Goal: Task Accomplishment & Management: Manage account settings

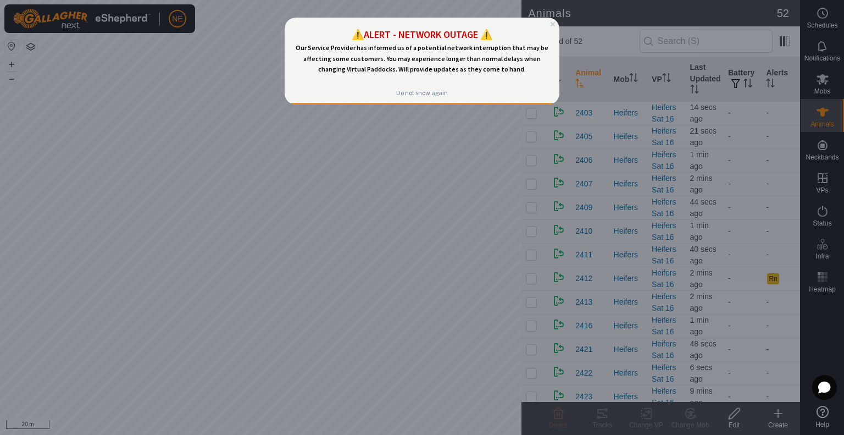
drag, startPoint x: 184, startPoint y: 317, endPoint x: 150, endPoint y: 248, distance: 76.4
click at [150, 248] on div at bounding box center [422, 217] width 844 height 435
click at [439, 93] on div "Do not show again" at bounding box center [422, 92] width 52 height 9
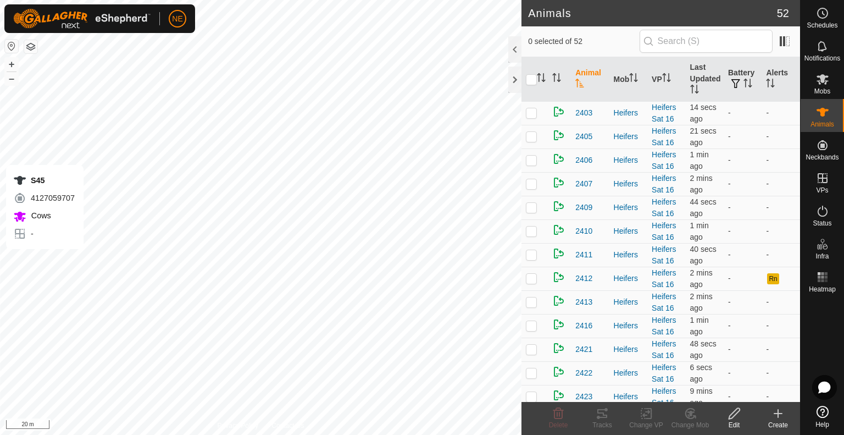
checkbox input "true"
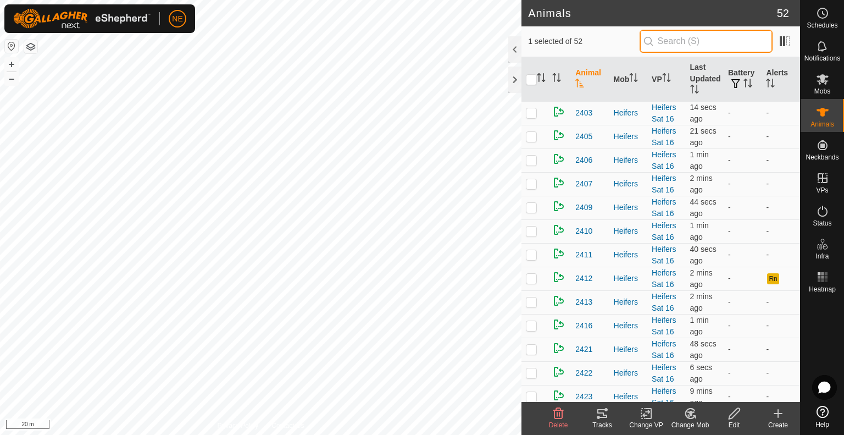
click at [674, 41] on input "text" at bounding box center [706, 41] width 133 height 23
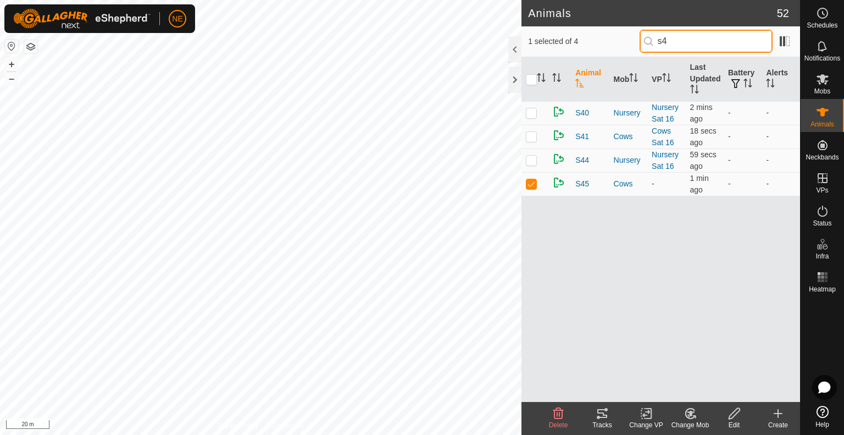
type input "s45"
checkbox input "true"
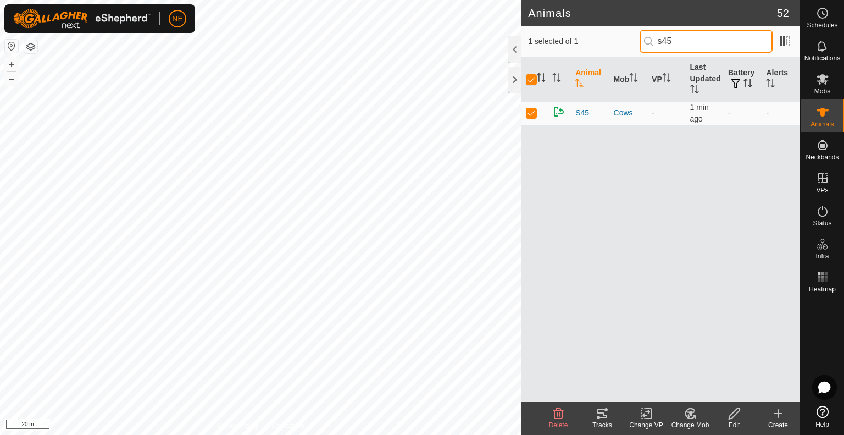
type input "s45"
click at [697, 414] on change-mob-svg-icon at bounding box center [690, 413] width 44 height 13
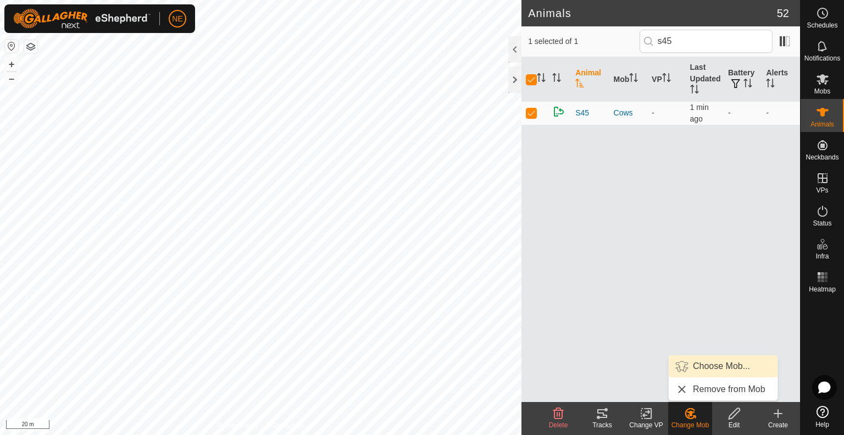
click at [697, 366] on link "Choose Mob..." at bounding box center [723, 366] width 109 height 22
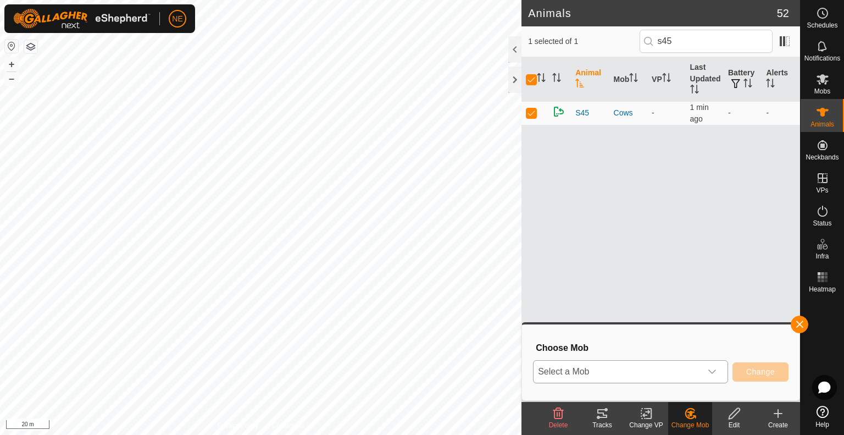
click at [710, 375] on icon "dropdown trigger" at bounding box center [712, 371] width 9 height 9
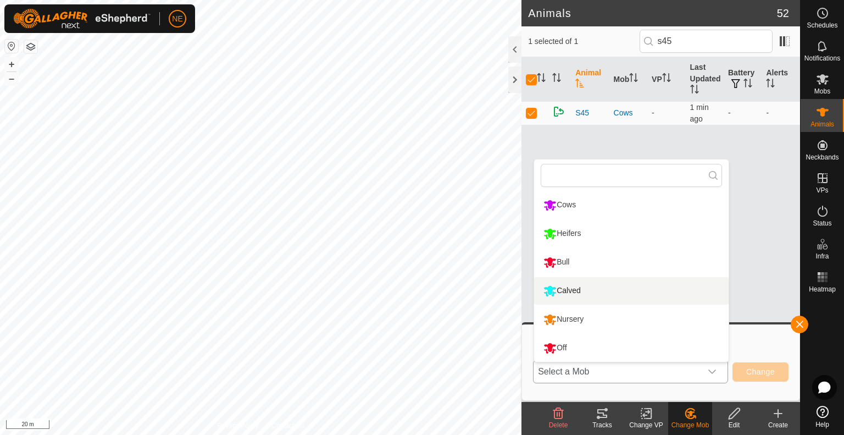
click at [648, 303] on li "Calved" at bounding box center [631, 290] width 194 height 27
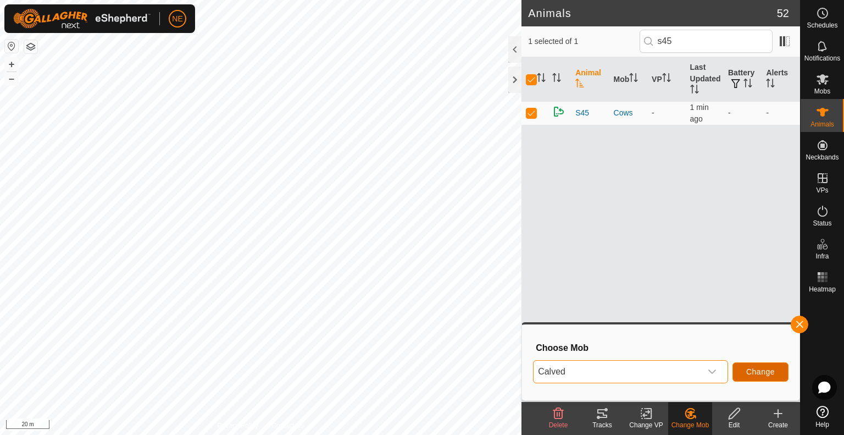
click at [775, 369] on button "Change" at bounding box center [760, 371] width 56 height 19
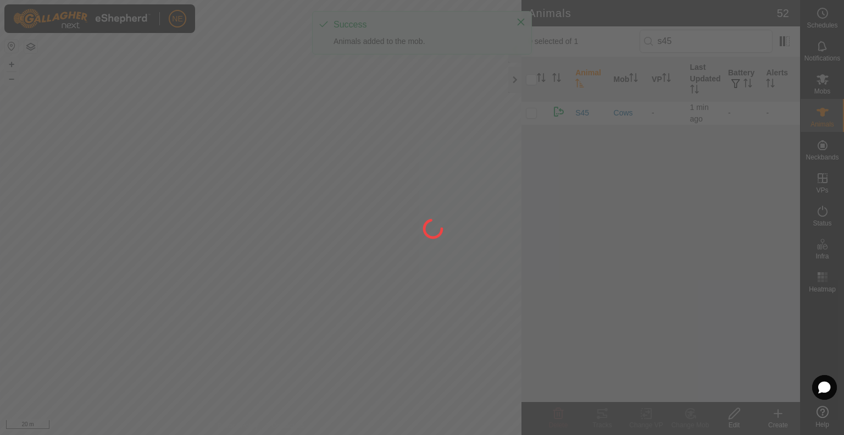
checkbox input "false"
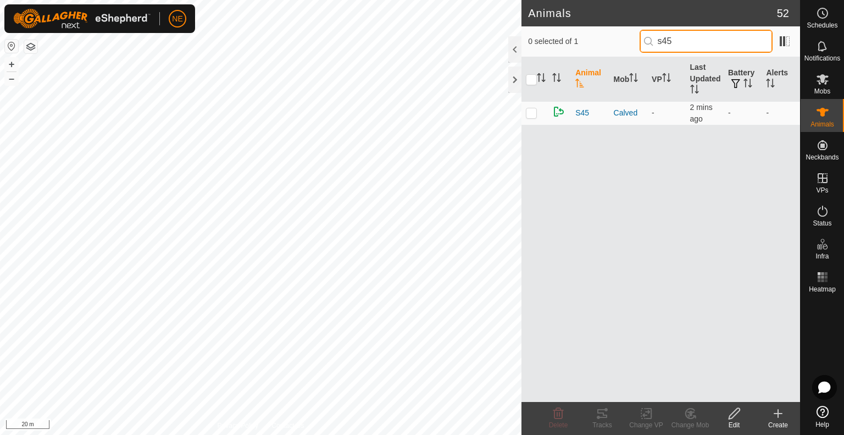
click at [684, 46] on input "s45" at bounding box center [706, 41] width 133 height 23
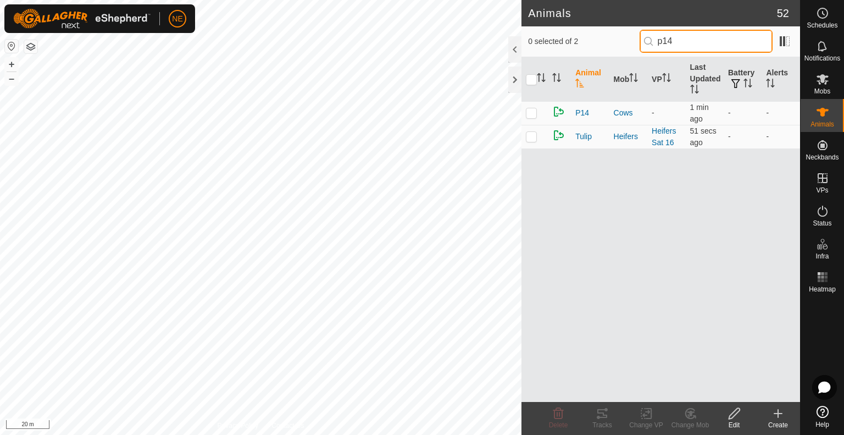
type input "p14"
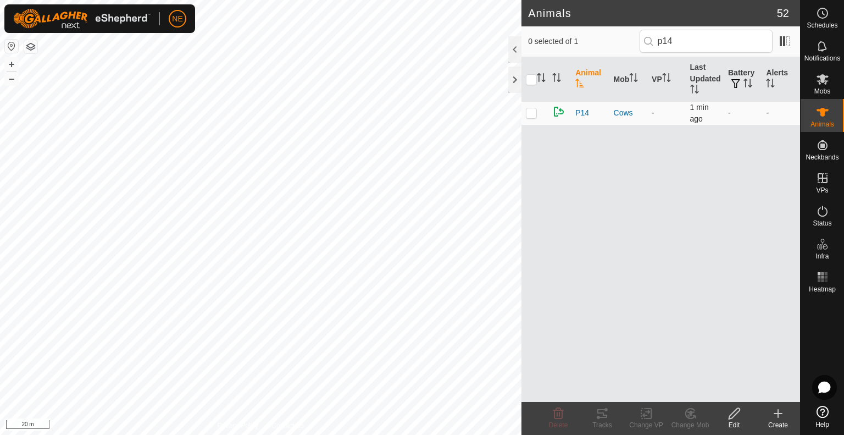
click at [534, 114] on p-checkbox at bounding box center [531, 112] width 11 height 9
checkbox input "true"
click at [688, 419] on icon at bounding box center [690, 413] width 14 height 13
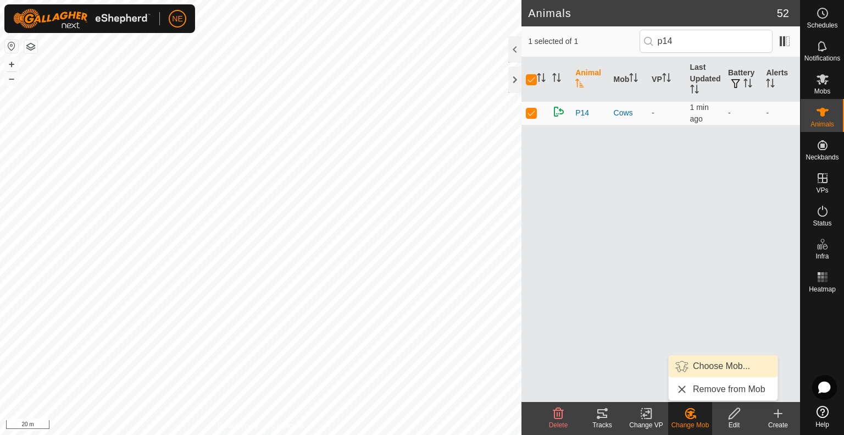
click at [692, 372] on link "Choose Mob..." at bounding box center [723, 366] width 109 height 22
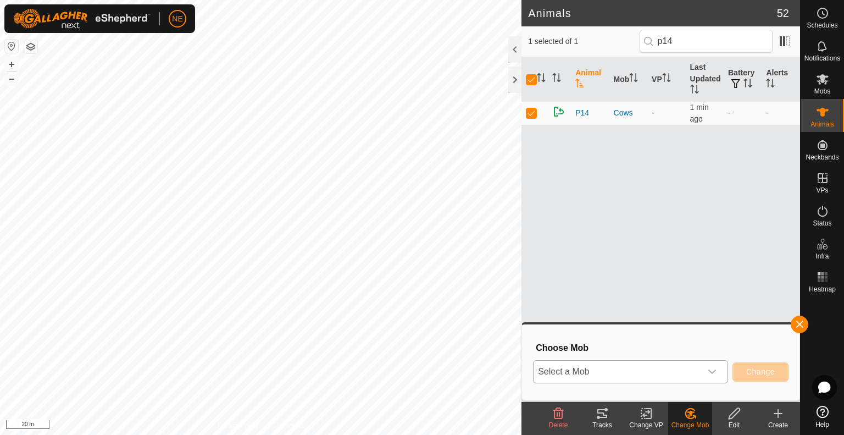
click at [702, 373] on div "dropdown trigger" at bounding box center [712, 371] width 22 height 22
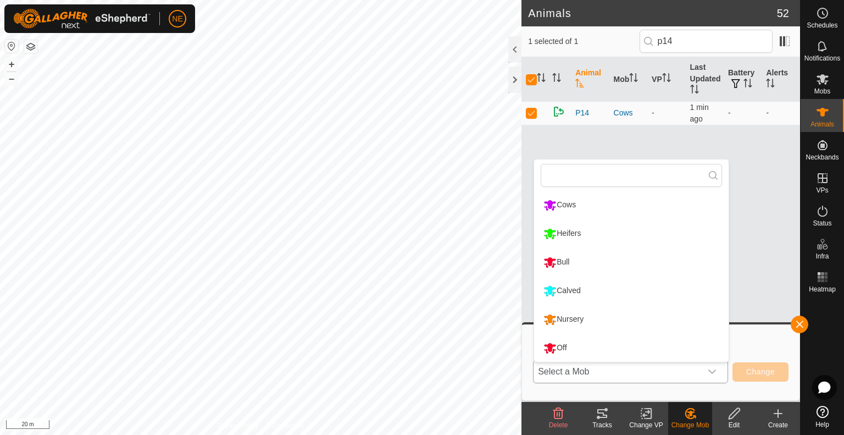
click at [631, 292] on li "Calved" at bounding box center [631, 290] width 194 height 27
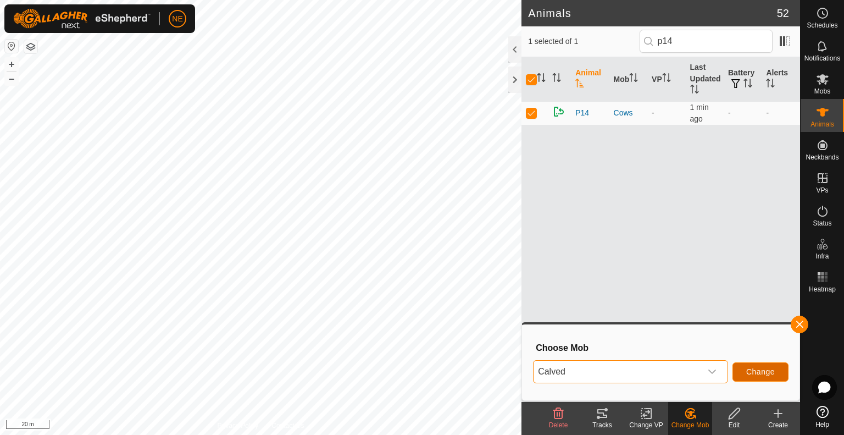
click at [747, 370] on span "Change" at bounding box center [760, 371] width 29 height 9
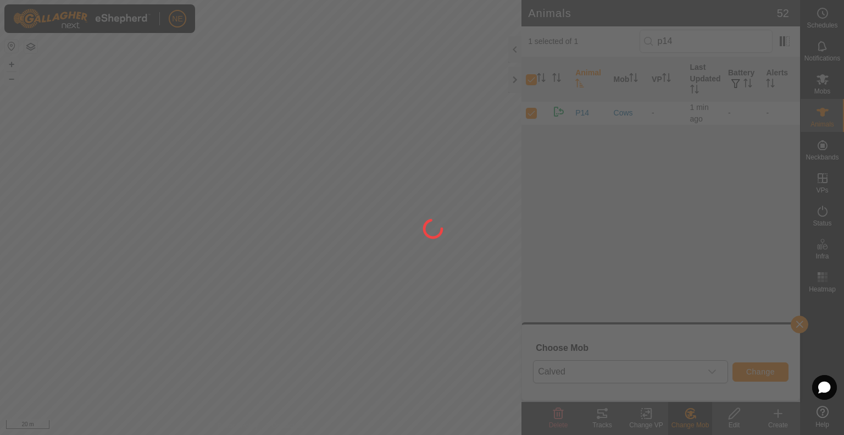
checkbox input "false"
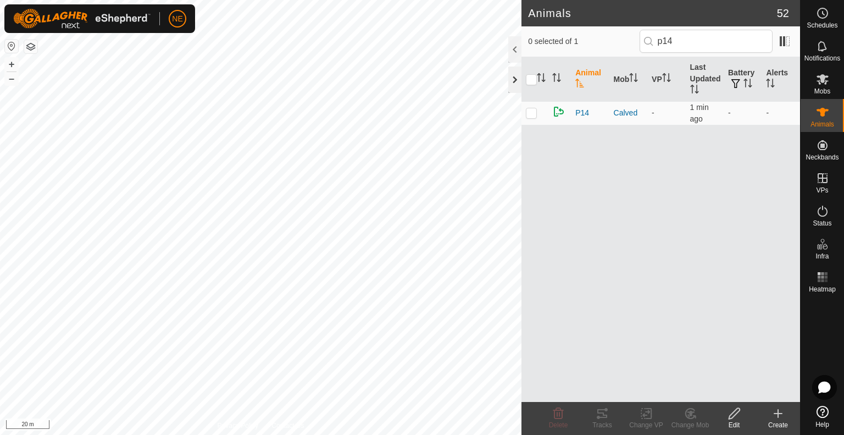
click at [516, 85] on div at bounding box center [514, 79] width 13 height 26
